Goal: Check status

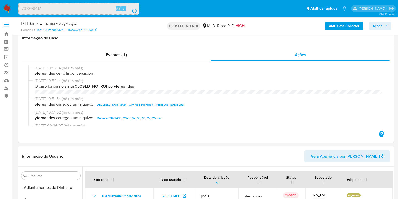
select select "10"
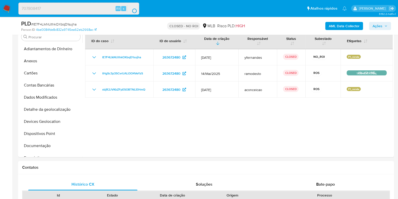
scroll to position [118, 0]
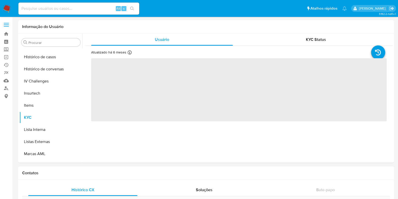
scroll to position [213, 0]
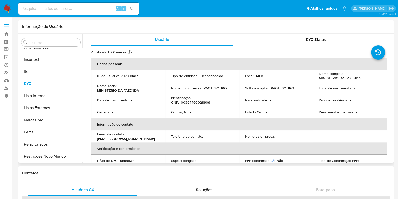
select select "10"
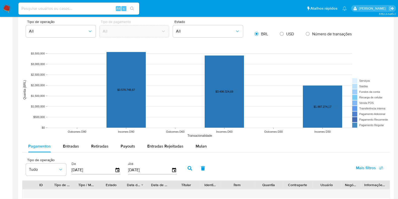
scroll to position [409, 0]
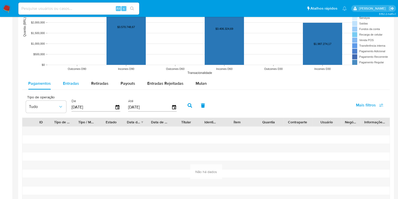
click at [76, 83] on span "Entradas" at bounding box center [71, 83] width 16 height 6
select select "10"
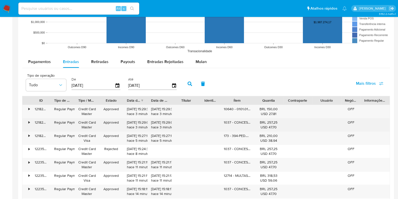
scroll to position [441, 0]
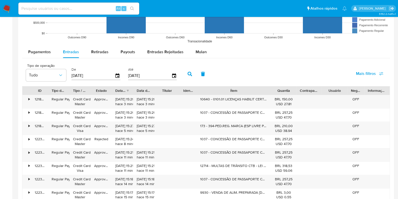
drag, startPoint x: 253, startPoint y: 88, endPoint x: 294, endPoint y: 91, distance: 40.4
click at [294, 91] on div "ID Tipo de operação Tipo / Método Estado Data de criação Data de aprovação Titu…" at bounding box center [206, 90] width 368 height 9
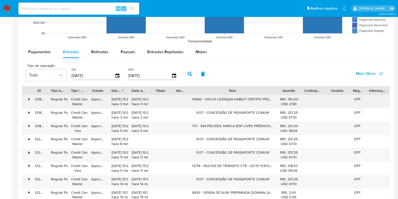
drag, startPoint x: 268, startPoint y: 92, endPoint x: 282, endPoint y: 94, distance: 14.0
click at [282, 94] on div "ID Tipo de operação Tipo / Método Estado Data de criação Data de aprovação Titu…" at bounding box center [206, 157] width 368 height 142
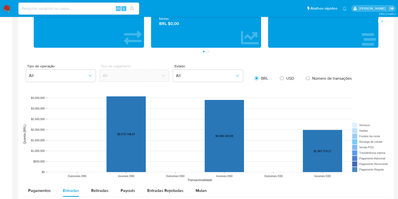
scroll to position [306, 0]
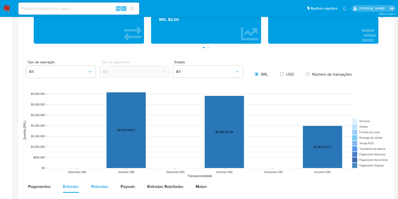
click at [101, 181] on div "Retiradas" at bounding box center [99, 186] width 17 height 12
select select "10"
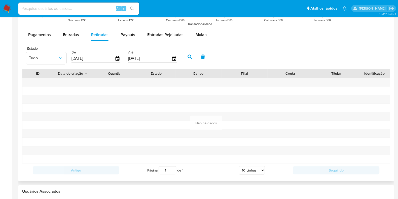
scroll to position [459, 0]
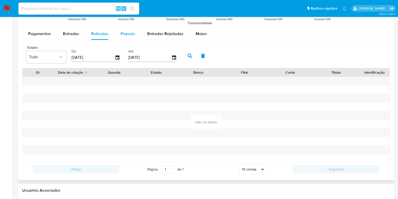
click at [125, 38] on div "Payouts" at bounding box center [128, 34] width 15 height 12
select select "10"
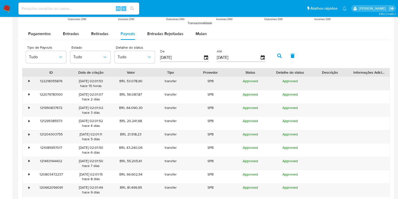
click at [25, 82] on div "•" at bounding box center [26, 83] width 9 height 13
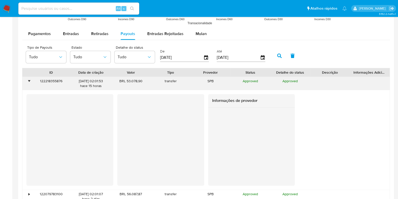
scroll to position [489, 0]
